Goal: Task Accomplishment & Management: Manage account settings

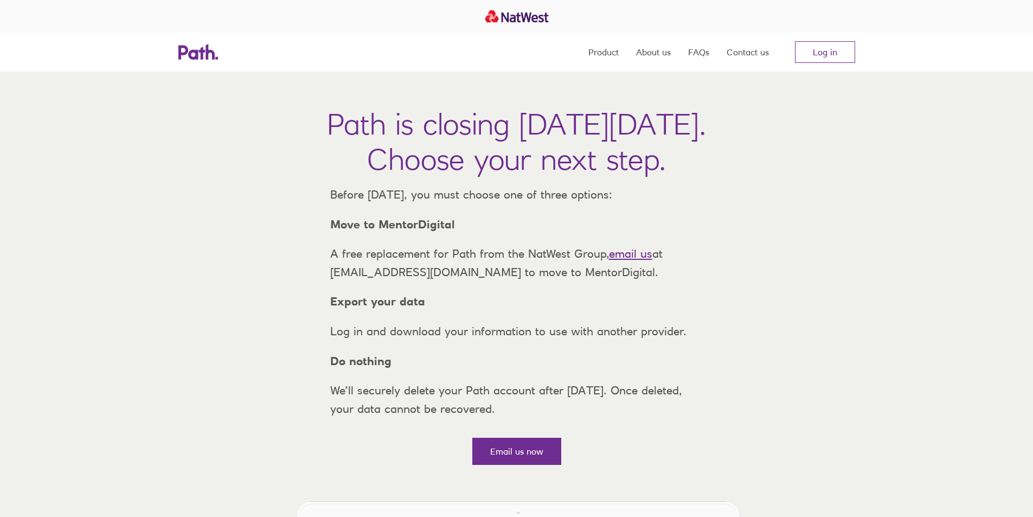
click at [817, 38] on nav "Product About us FAQs Contact us Log in" at bounding box center [721, 52] width 267 height 39
click at [820, 50] on link "Log in" at bounding box center [825, 52] width 60 height 22
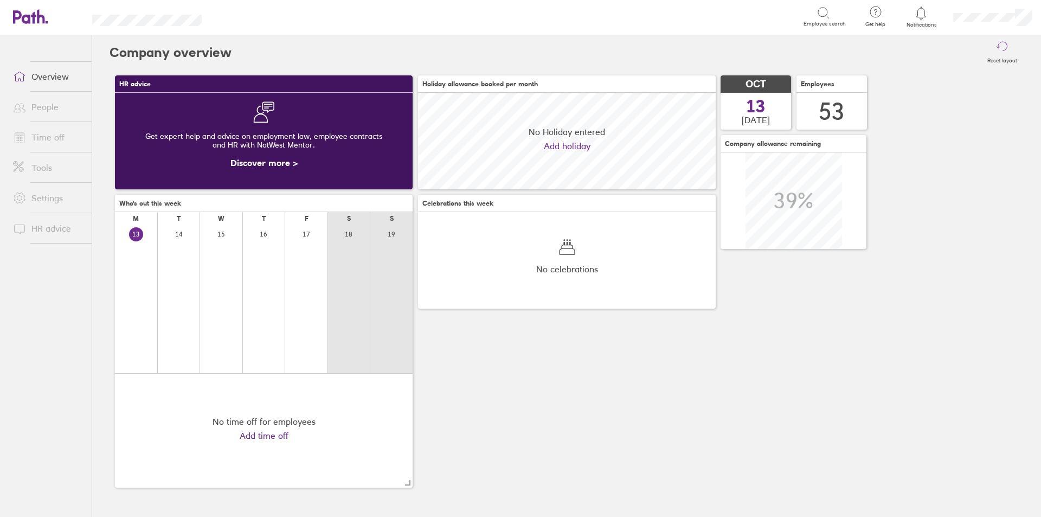
scroll to position [96, 298]
click at [45, 140] on link "Time off" at bounding box center [47, 137] width 87 height 22
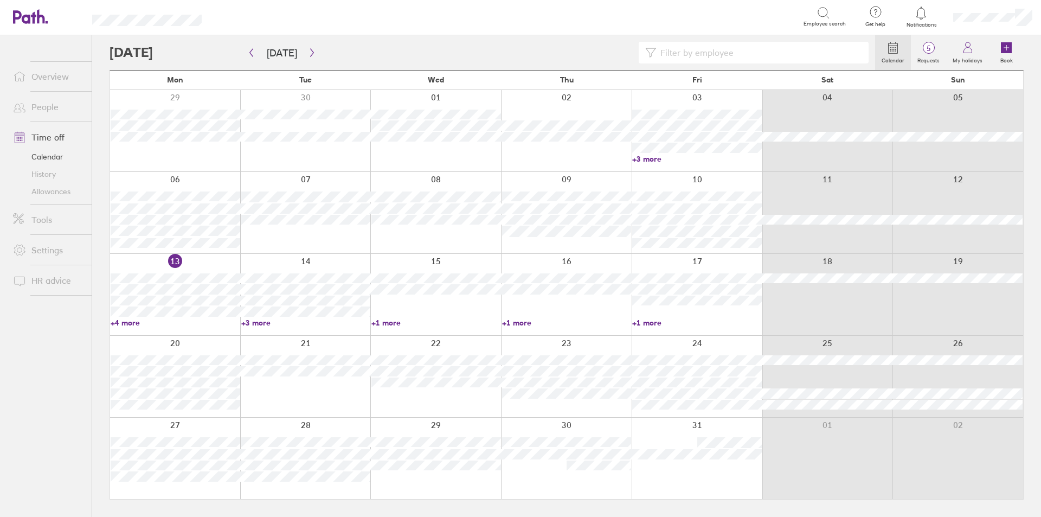
click at [524, 321] on link "+1 more" at bounding box center [567, 323] width 130 height 10
click at [651, 321] on link "+1 more" at bounding box center [697, 323] width 130 height 10
click at [644, 326] on div at bounding box center [696, 294] width 131 height 81
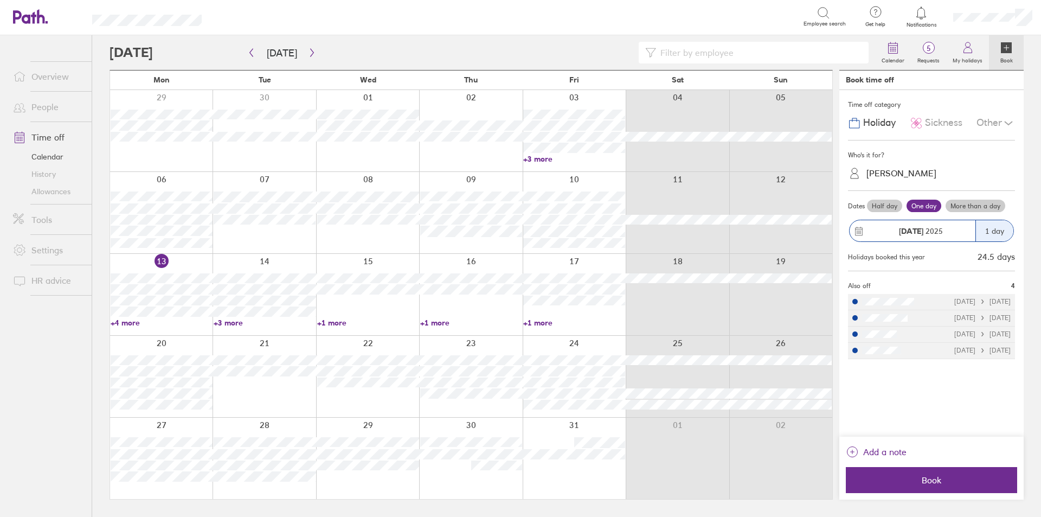
click at [543, 324] on link "+1 more" at bounding box center [574, 323] width 102 height 10
click at [498, 43] on div at bounding box center [491, 53] width 765 height 22
click at [125, 320] on link "+4 more" at bounding box center [162, 323] width 102 height 10
click at [40, 358] on ul "Overview People Time off Calendar History Allowances Tools Settings HR advice" at bounding box center [46, 258] width 92 height 446
click at [230, 321] on link "+3 more" at bounding box center [265, 323] width 102 height 10
